Goal: Task Accomplishment & Management: Use online tool/utility

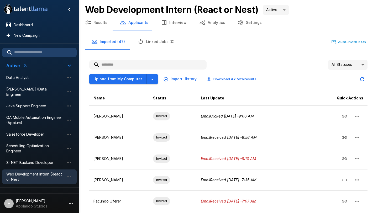
click at [173, 24] on button "Interview" at bounding box center [174, 22] width 38 height 15
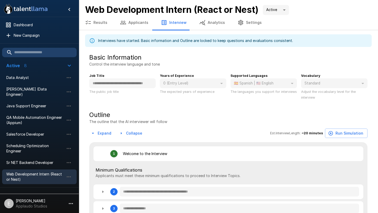
type textarea "*"
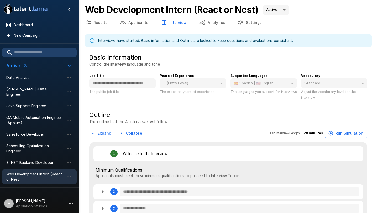
type textarea "*"
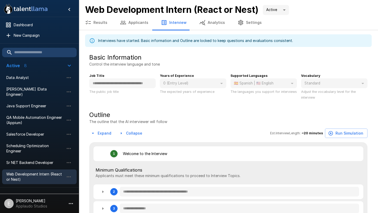
type textarea "*"
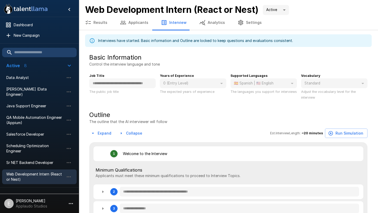
type textarea "*"
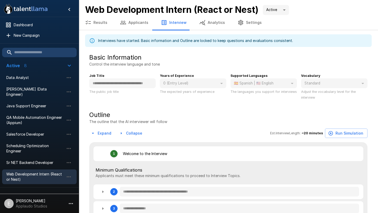
type textarea "*"
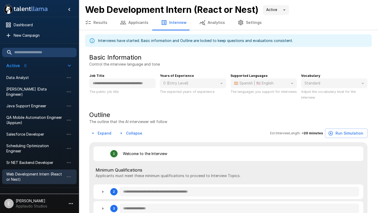
type textarea "*"
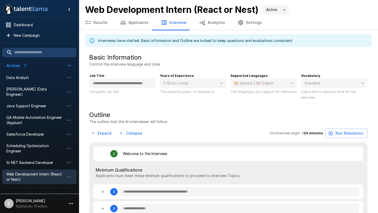
click at [97, 20] on button "Results" at bounding box center [96, 22] width 35 height 15
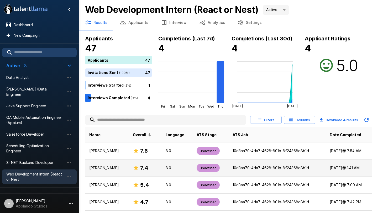
scroll to position [15, 0]
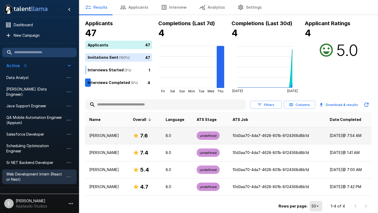
click at [148, 136] on h6 "7.6" at bounding box center [144, 136] width 8 height 8
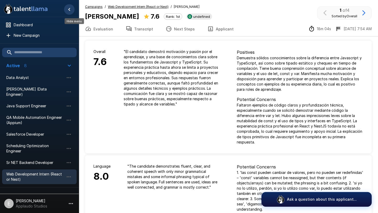
click at [69, 10] on icon "Hide menu" at bounding box center [69, 9] width 2 height 3
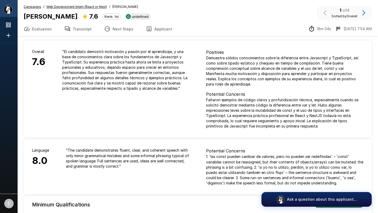
click at [19, 7] on div "Campaigns / Web Development Intern (React or Nest) / [PERSON_NAME] [PERSON_NAME…" at bounding box center [197, 12] width 361 height 17
click at [13, 8] on div ".st0{fill:#FFFFFF;} .st1{fill:#76a4ed;}" at bounding box center [8, 8] width 17 height 17
click at [15, 19] on ul at bounding box center [8, 30] width 17 height 26
click at [15, 27] on div at bounding box center [12, 25] width 15 height 6
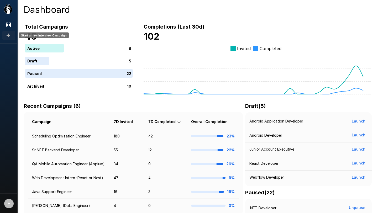
click at [14, 31] on div "Start a new Interview Campaign" at bounding box center [8, 35] width 13 height 9
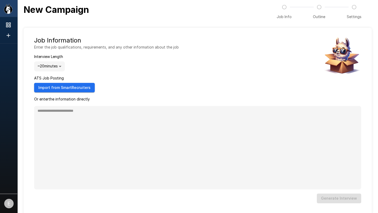
click at [13, 9] on div ".st0{fill:#FFFFFF;} .st1{fill:#76a4ed;}" at bounding box center [8, 8] width 17 height 17
click at [8, 11] on icon "Show menu" at bounding box center [8, 9] width 8 height 10
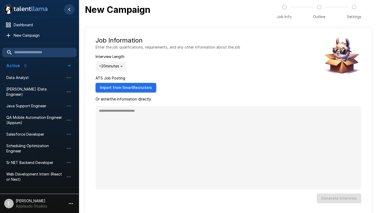
type textarea "*"
click at [35, 172] on span "Web Development Intern (React or Nest)" at bounding box center [35, 177] width 58 height 11
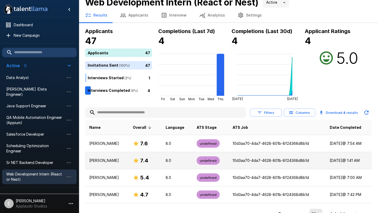
scroll to position [15, 0]
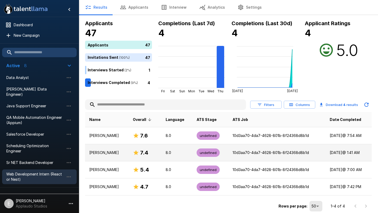
click at [124, 152] on p "[PERSON_NAME]" at bounding box center [106, 152] width 35 height 5
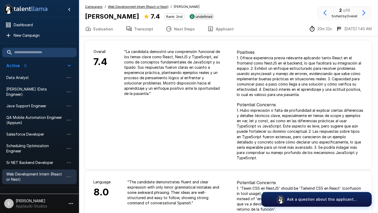
click at [149, 7] on u "Web Development Intern (React or Nest)" at bounding box center [138, 7] width 61 height 4
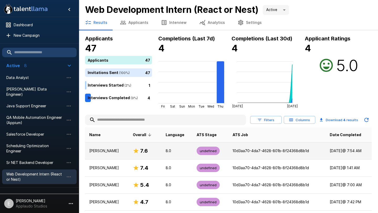
scroll to position [15, 0]
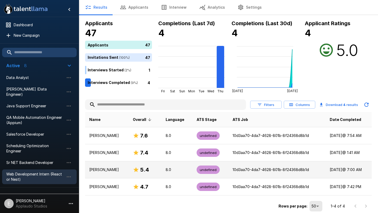
click at [139, 169] on icon at bounding box center [135, 169] width 5 height 5
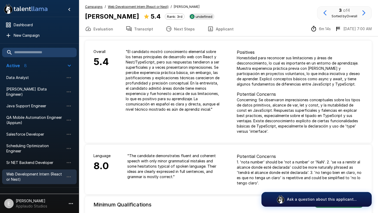
click at [134, 6] on u "Web Development Intern (React or Nest)" at bounding box center [138, 7] width 61 height 4
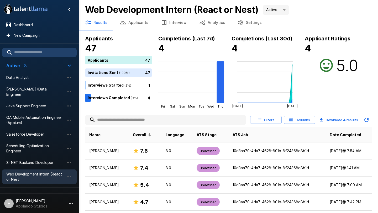
scroll to position [15, 0]
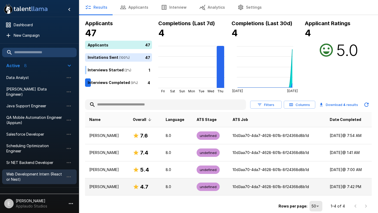
click at [157, 188] on div "4.7" at bounding box center [145, 187] width 24 height 8
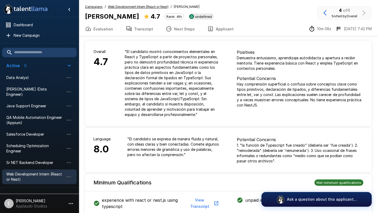
click at [133, 7] on u "Web Development Intern (React or Nest)" at bounding box center [138, 7] width 61 height 4
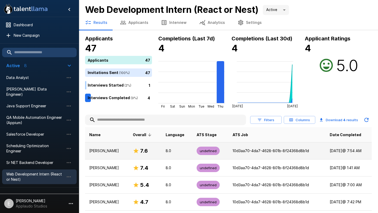
click at [148, 153] on h6 "7.6" at bounding box center [144, 151] width 8 height 8
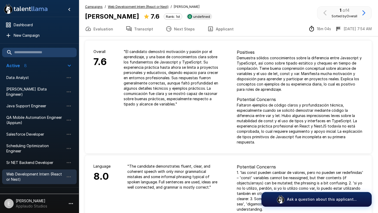
click at [141, 31] on button "Transcript" at bounding box center [139, 29] width 40 height 15
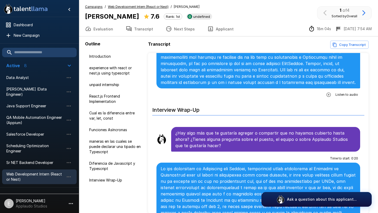
scroll to position [1347, 0]
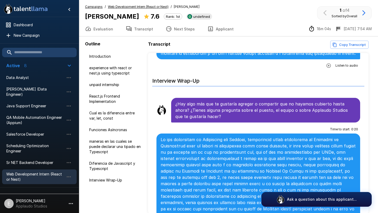
click at [140, 6] on u "Web Development Intern (React or Nest)" at bounding box center [138, 7] width 61 height 4
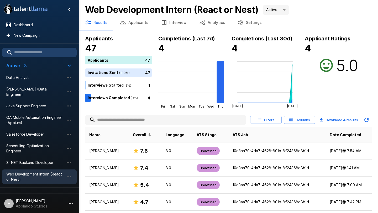
scroll to position [15, 0]
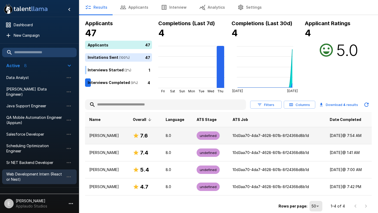
click at [148, 136] on h6 "7.6" at bounding box center [144, 136] width 8 height 8
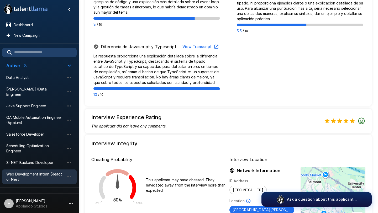
scroll to position [472, 0]
